Goal: Task Accomplishment & Management: Manage account settings

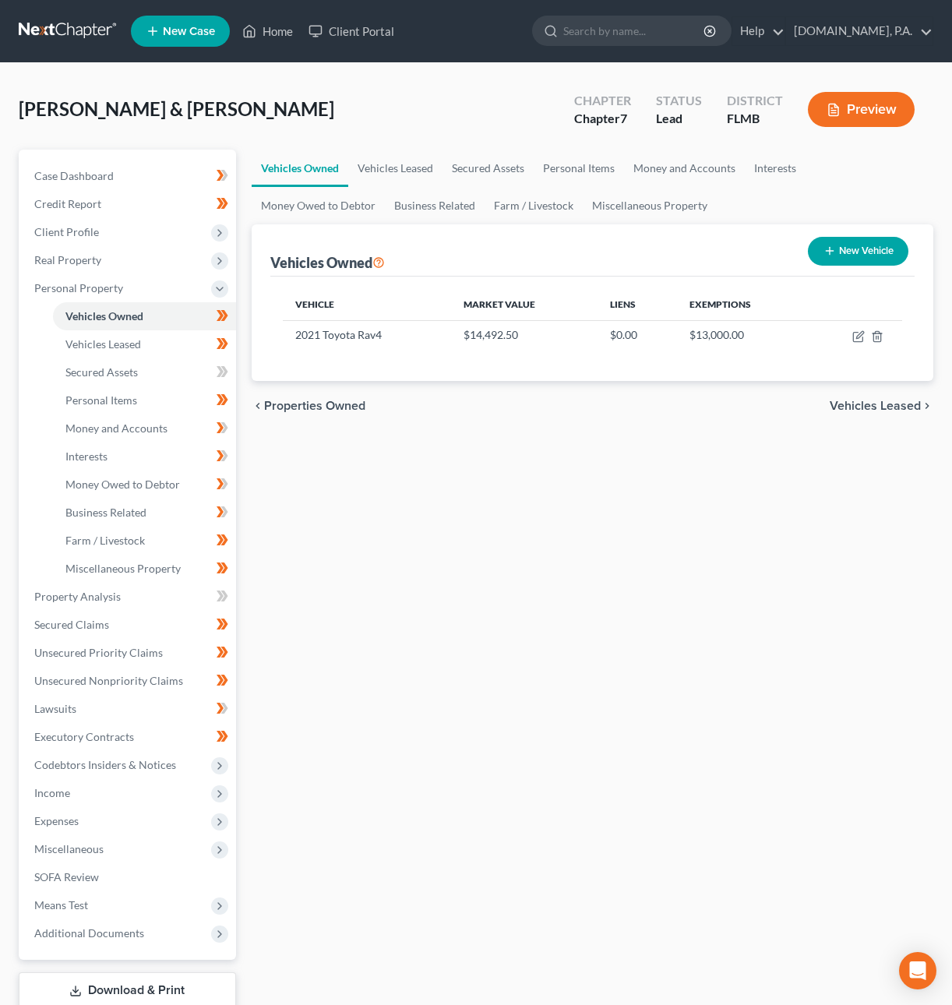
click at [61, 32] on link at bounding box center [69, 31] width 100 height 28
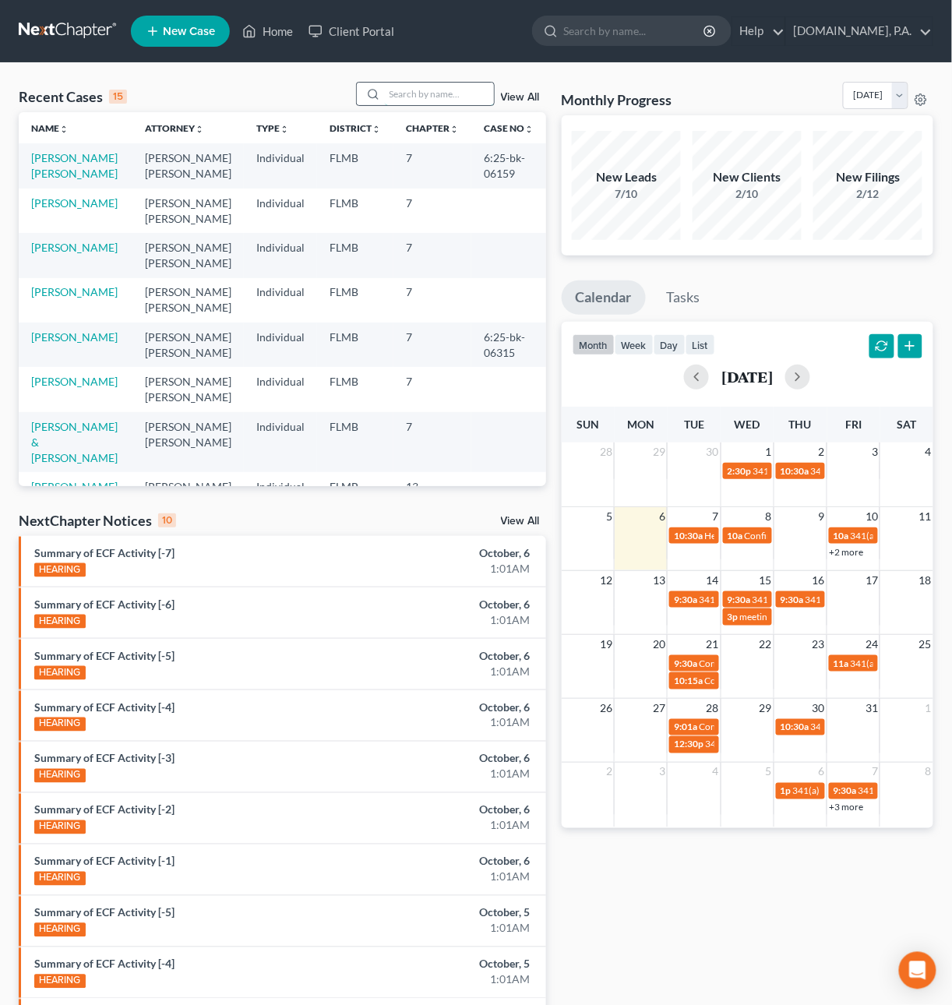
click at [411, 93] on input "search" at bounding box center [439, 94] width 109 height 23
type input "FR"
click at [375, 23] on link "Client Portal" at bounding box center [351, 31] width 101 height 28
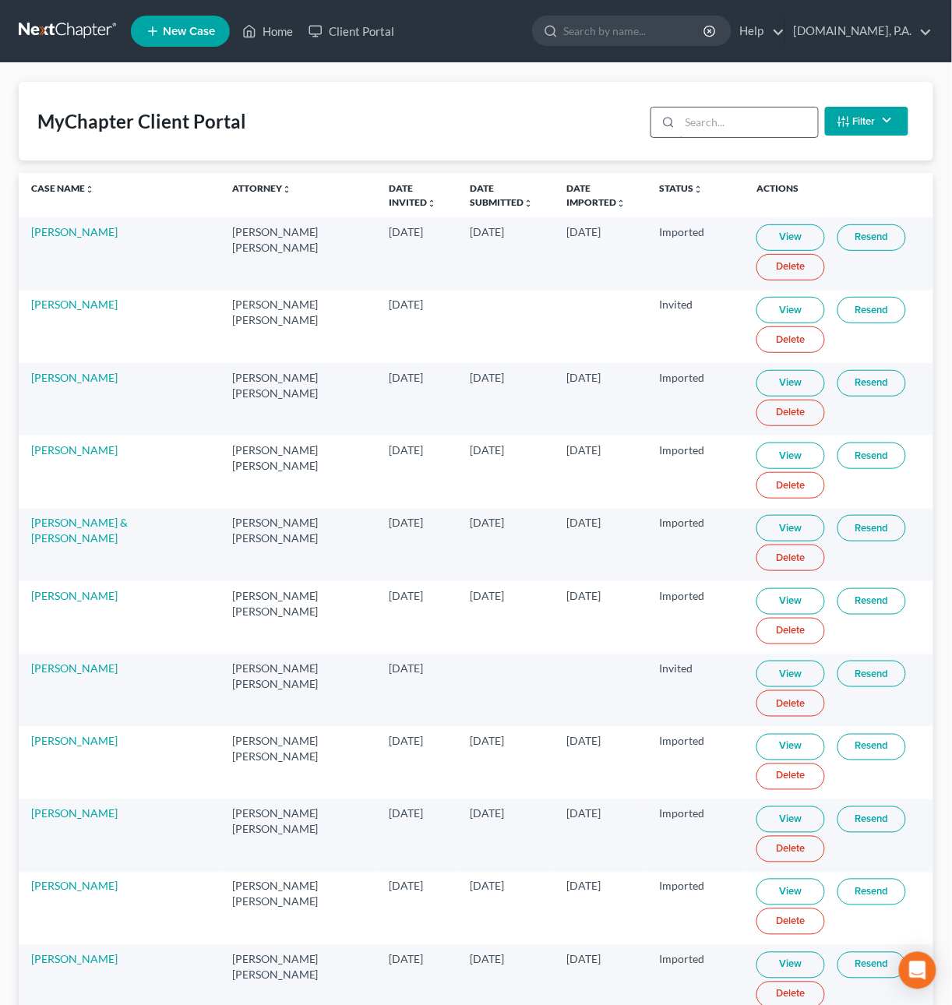
click at [746, 127] on input "search" at bounding box center [749, 123] width 138 height 30
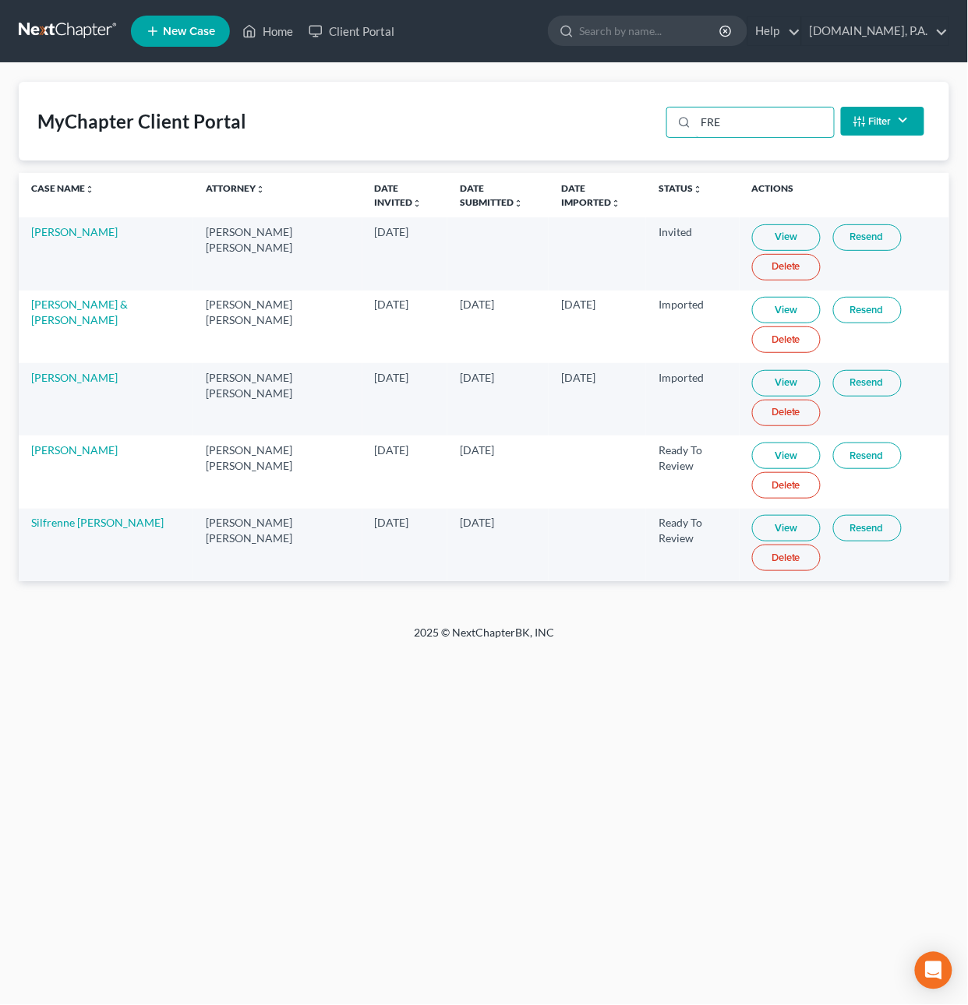
type input "FRE"
click at [752, 455] on link "View" at bounding box center [786, 455] width 69 height 26
click at [76, 30] on link at bounding box center [69, 31] width 100 height 28
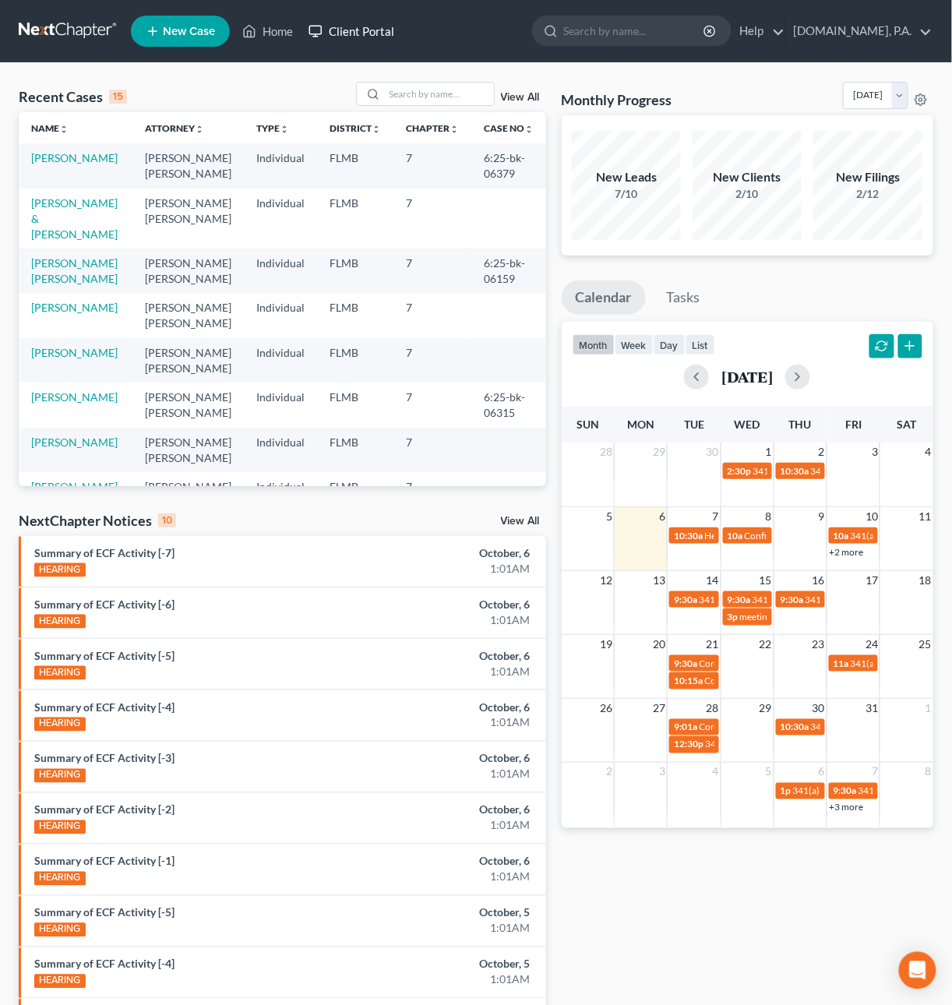
click at [351, 26] on link "Client Portal" at bounding box center [351, 31] width 101 height 28
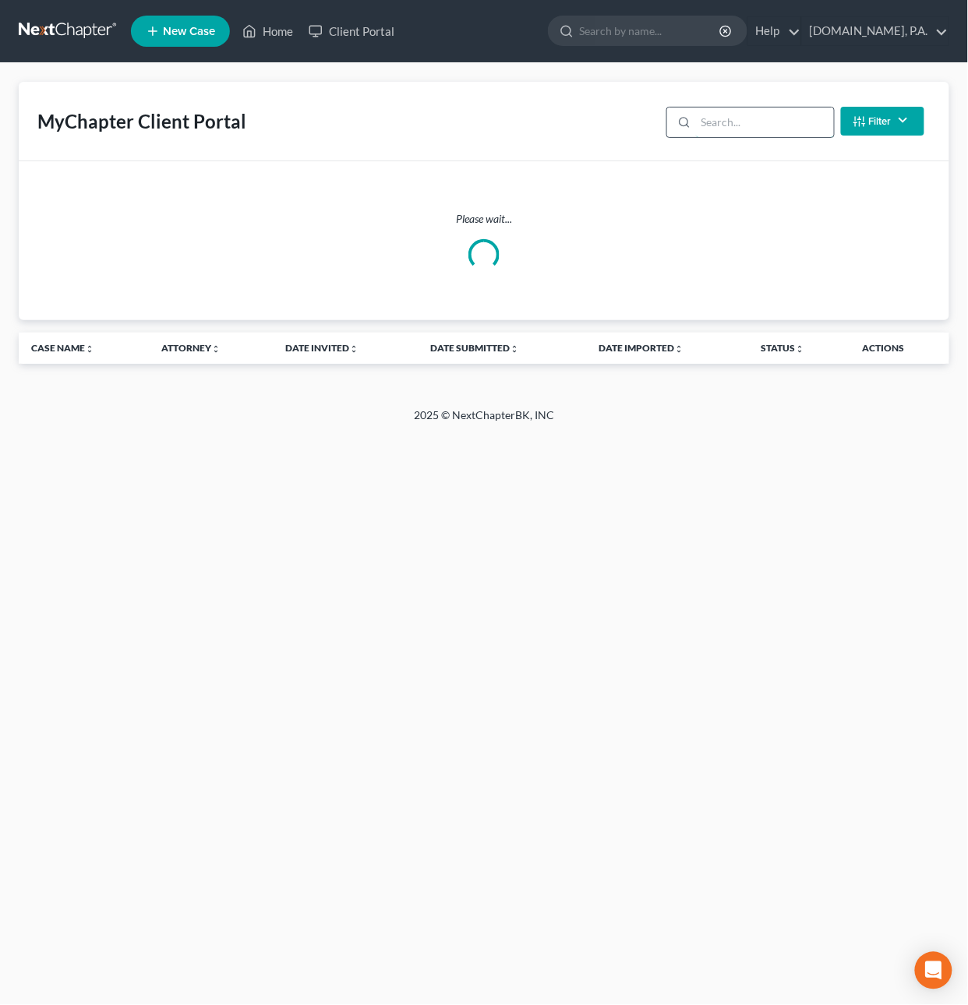
click at [731, 114] on input "search" at bounding box center [765, 123] width 138 height 30
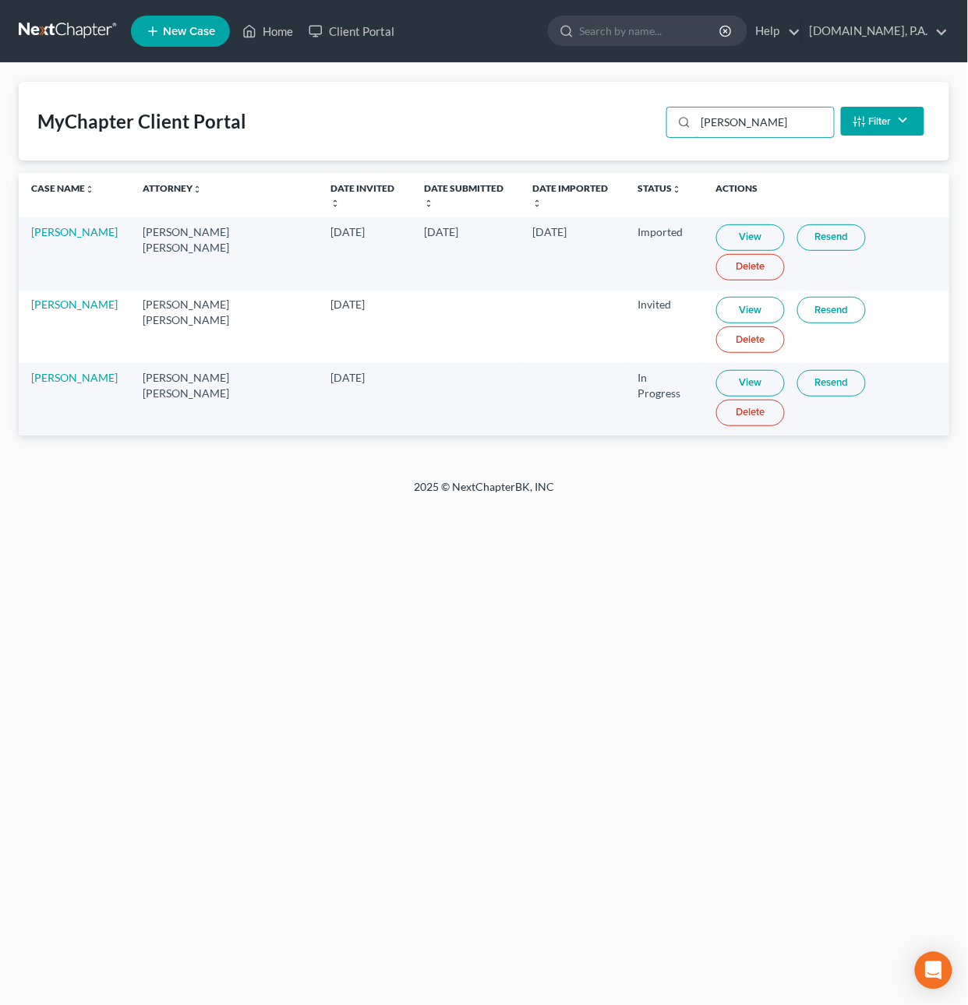
type input "Butler"
click at [798, 297] on link "Resend" at bounding box center [831, 310] width 69 height 26
